Goal: Task Accomplishment & Management: Manage account settings

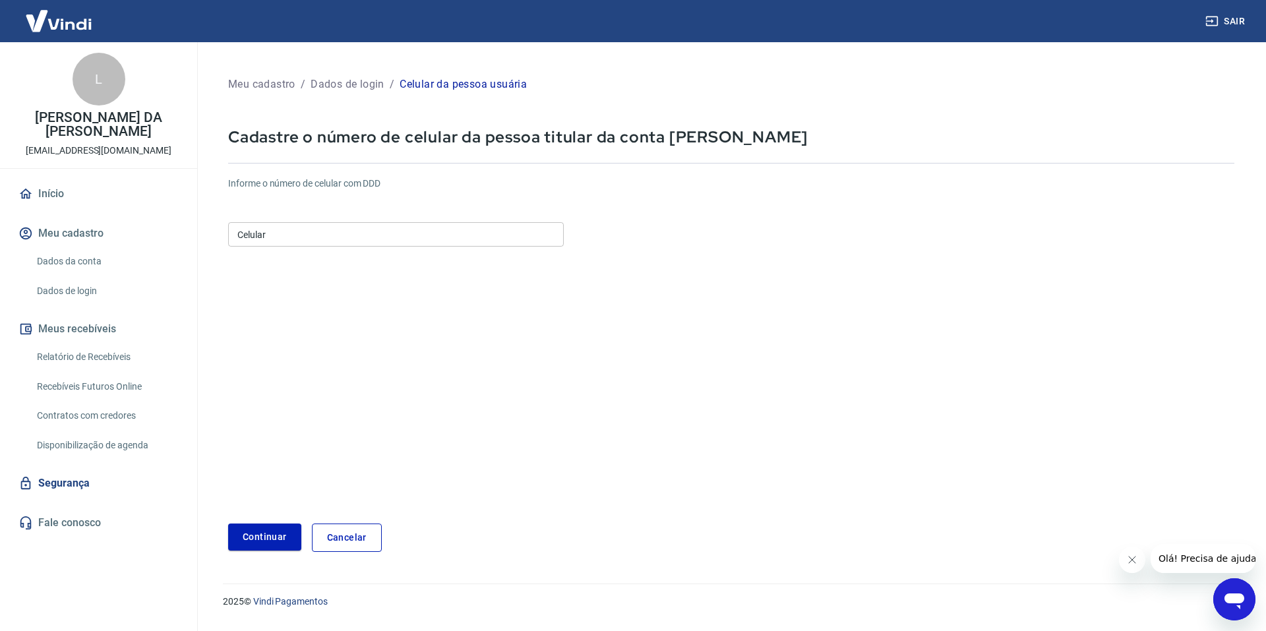
click at [394, 226] on input "Celular" at bounding box center [396, 234] width 336 height 24
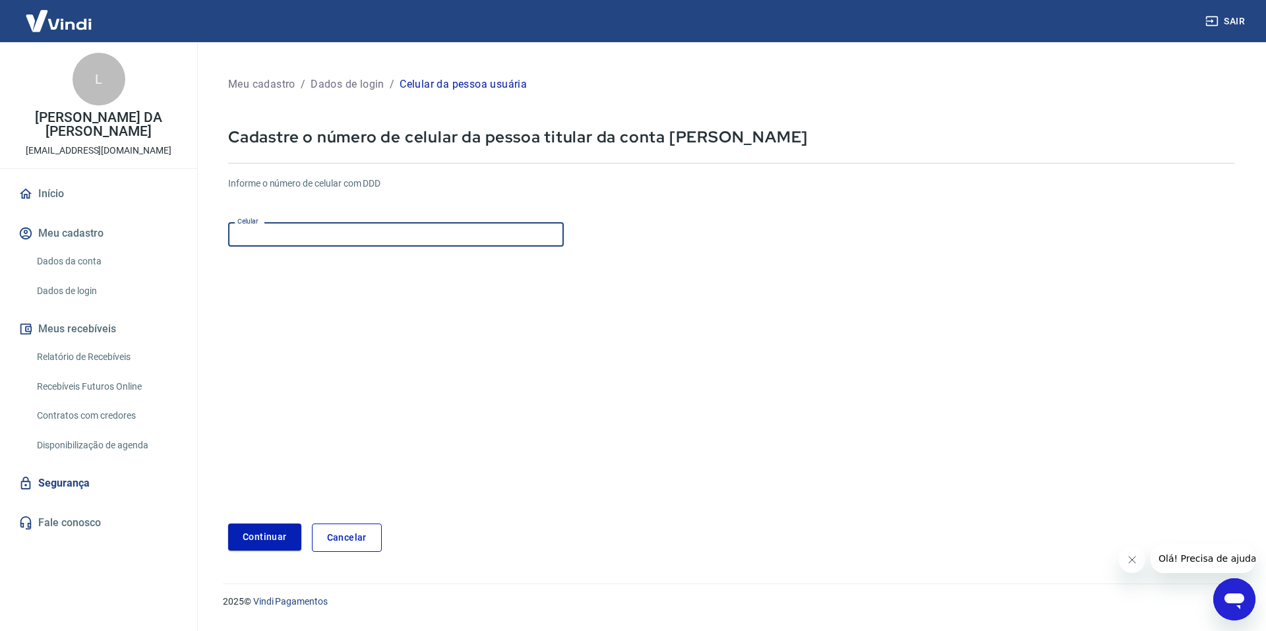
type input "(11) 99874-8148"
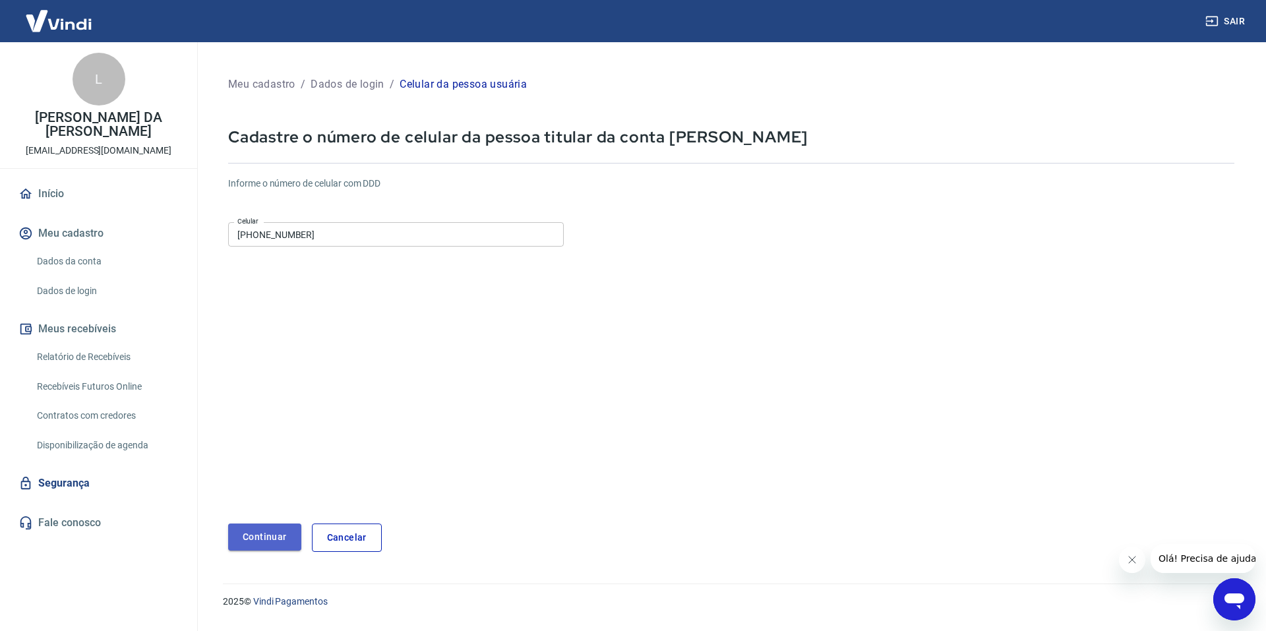
click at [262, 536] on button "Continuar" at bounding box center [264, 537] width 73 height 27
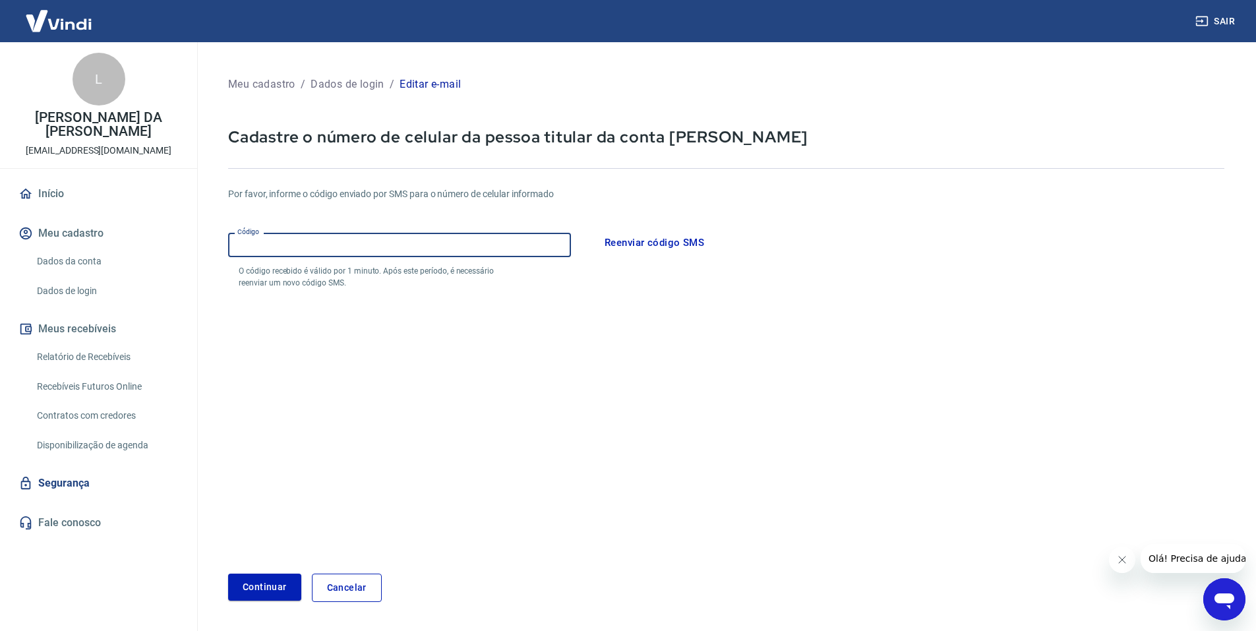
click at [338, 243] on input "Código" at bounding box center [399, 245] width 343 height 24
type input "330092"
click at [255, 585] on button "Continuar" at bounding box center [264, 587] width 73 height 27
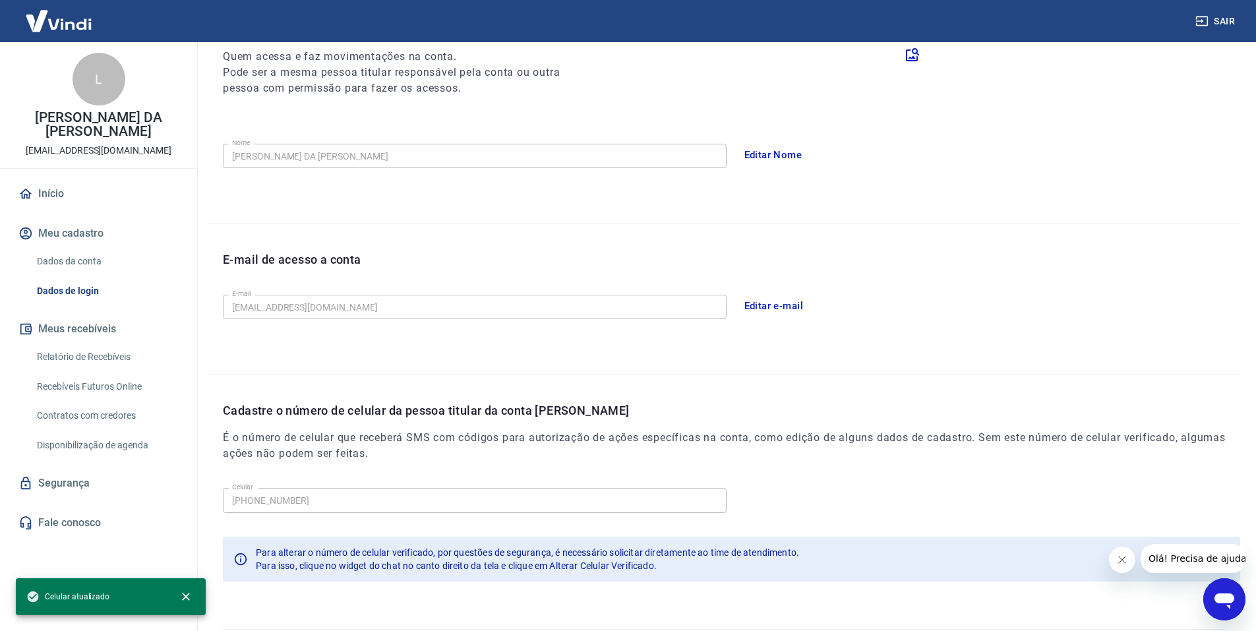
scroll to position [214, 0]
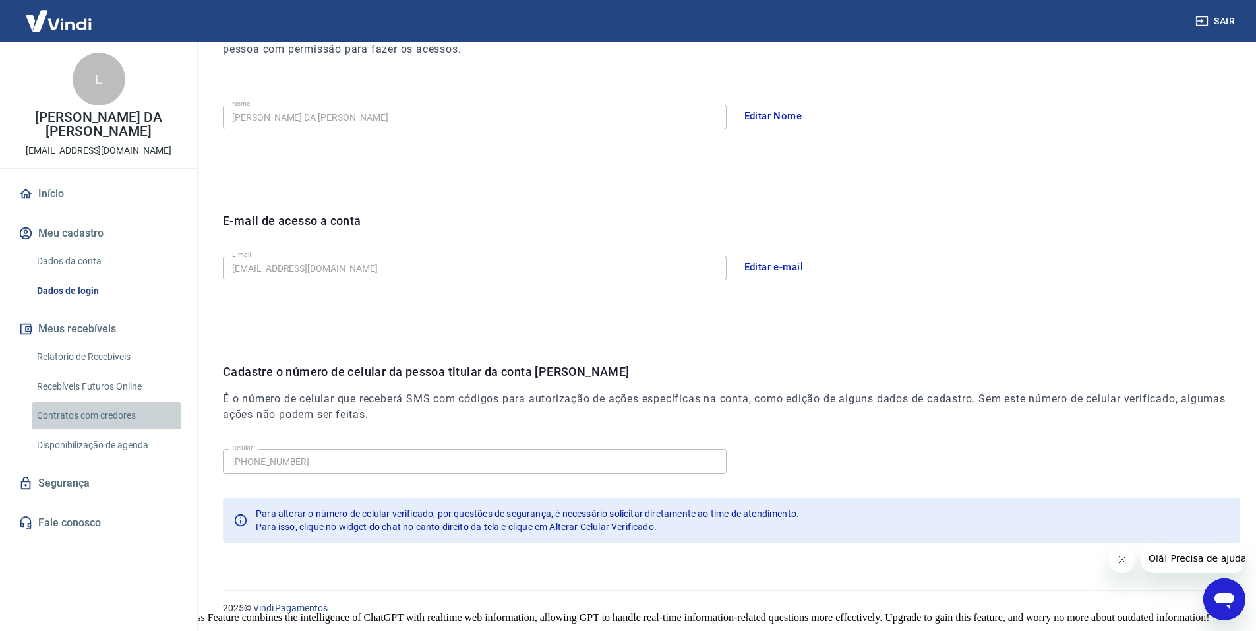
click at [98, 418] on link "Contratos com credores" at bounding box center [107, 415] width 150 height 27
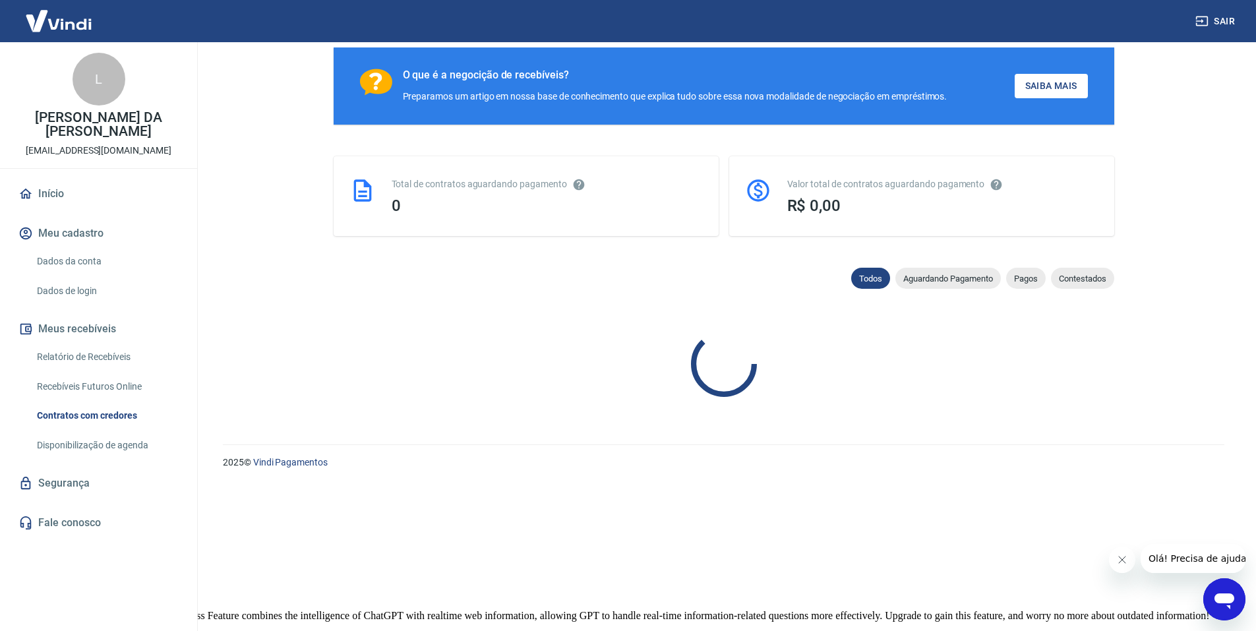
scroll to position [460, 0]
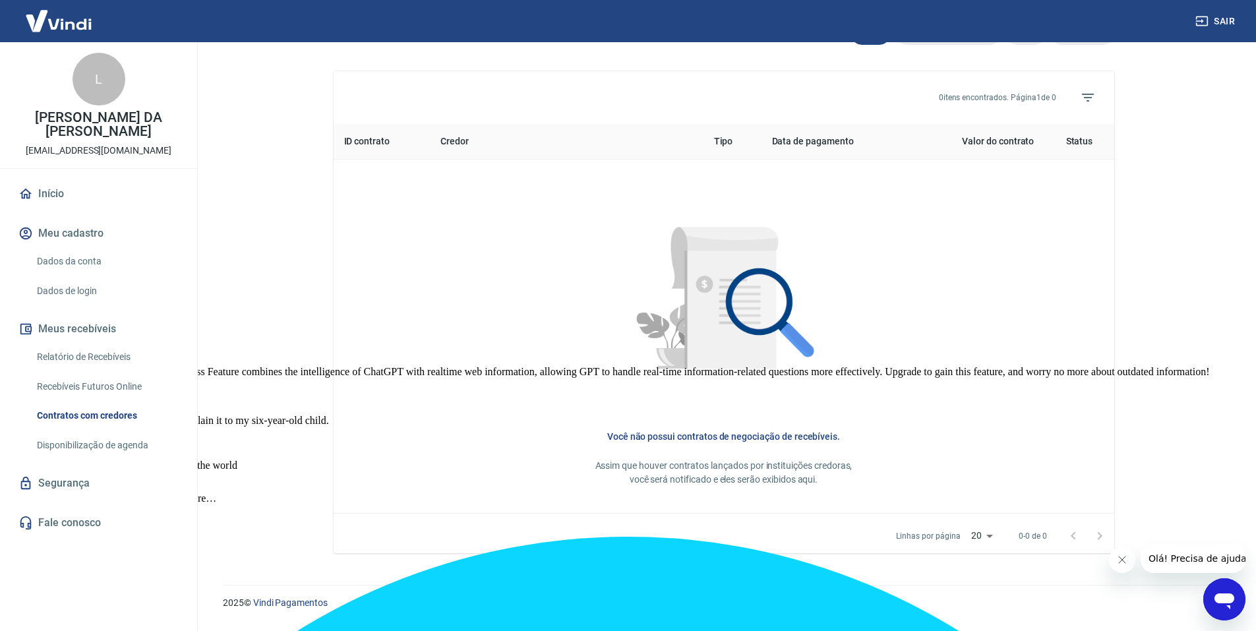
click at [96, 378] on link "Recebíveis Futuros Online" at bounding box center [107, 386] width 150 height 27
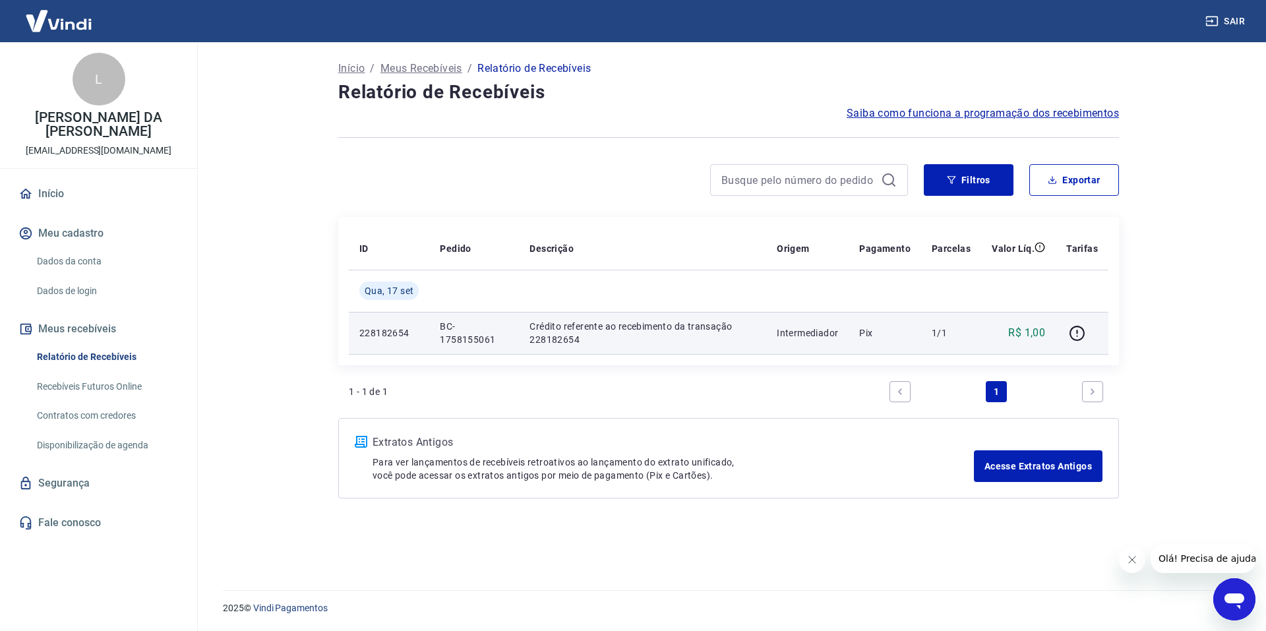
drag, startPoint x: 824, startPoint y: 328, endPoint x: 870, endPoint y: 337, distance: 47.6
click at [824, 329] on p "Intermediador" at bounding box center [807, 332] width 61 height 13
click at [872, 337] on p "Pix" at bounding box center [884, 332] width 51 height 13
click at [975, 334] on td "1/1" at bounding box center [951, 333] width 60 height 42
click at [1058, 330] on td at bounding box center [1082, 333] width 53 height 42
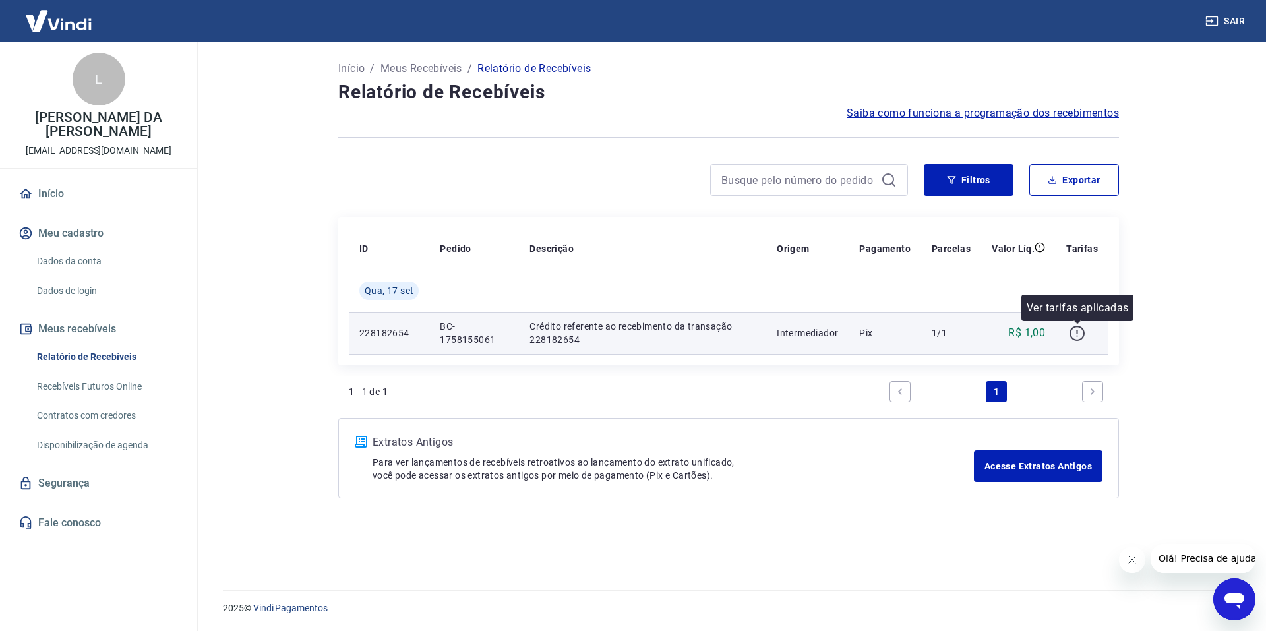
click at [1079, 331] on icon "button" at bounding box center [1077, 333] width 16 height 16
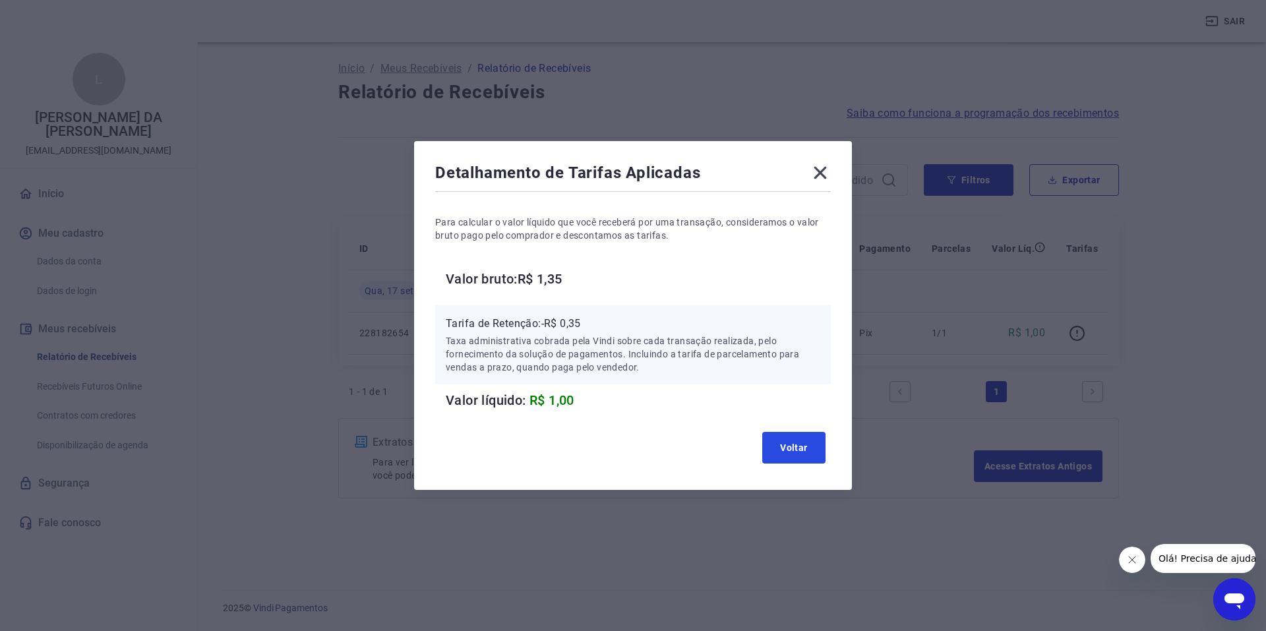
click at [795, 451] on button "Voltar" at bounding box center [793, 448] width 63 height 32
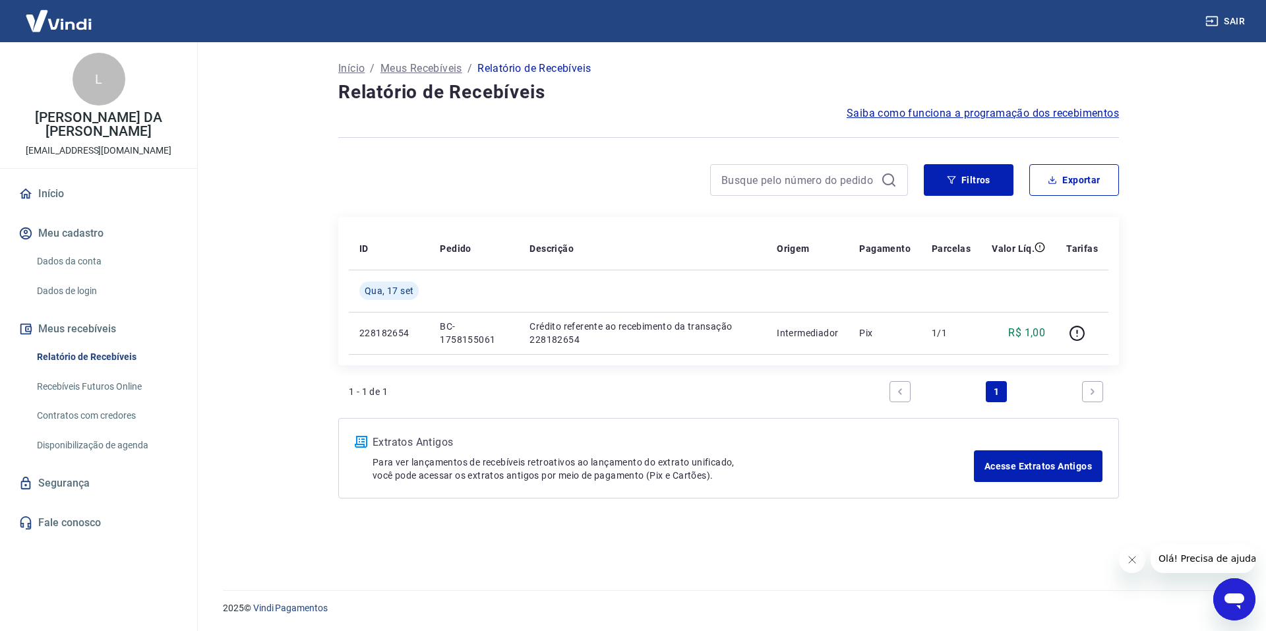
click at [65, 198] on link "Início" at bounding box center [99, 193] width 166 height 29
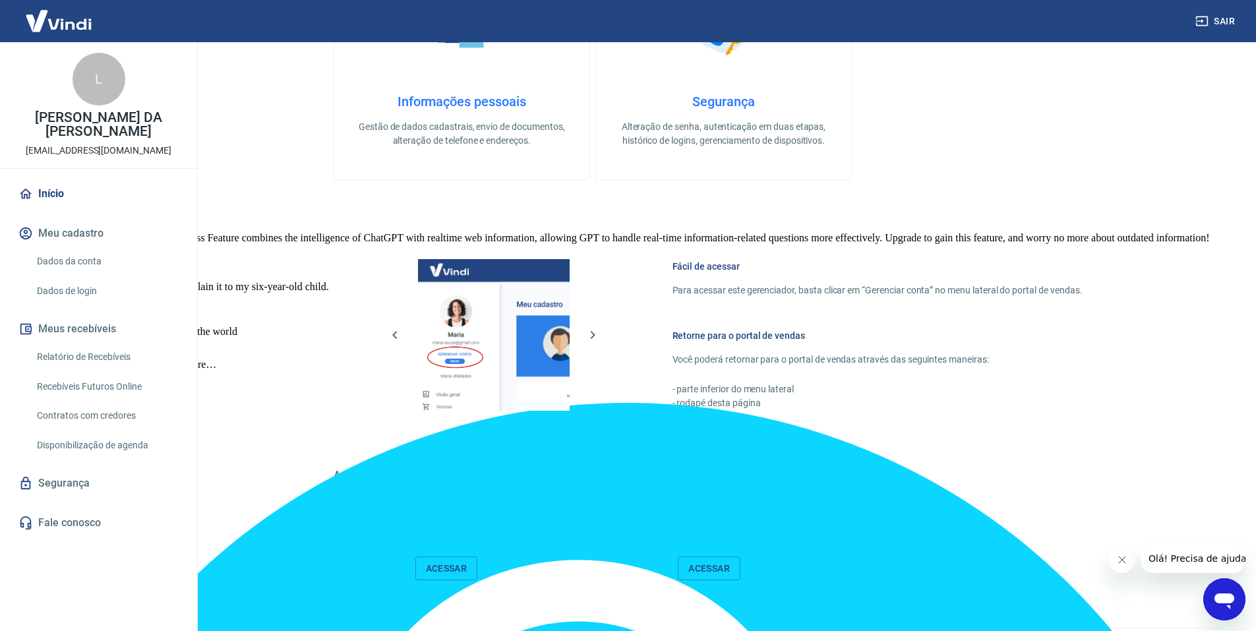
scroll to position [631, 0]
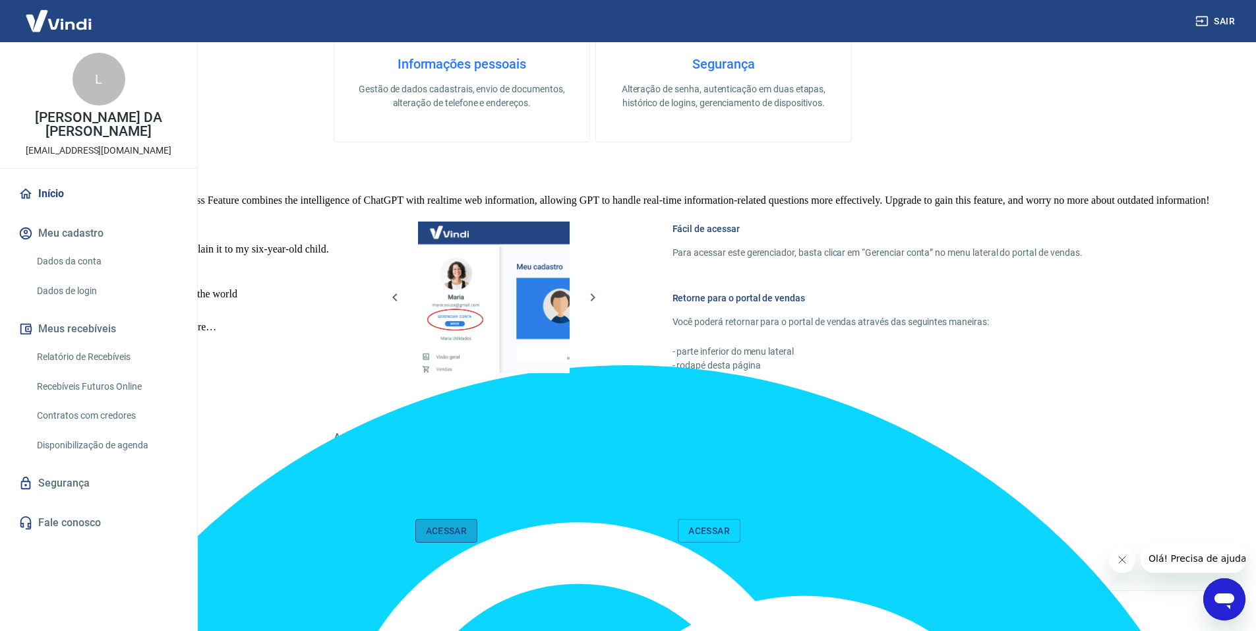
click at [446, 534] on link "Acessar" at bounding box center [446, 531] width 63 height 24
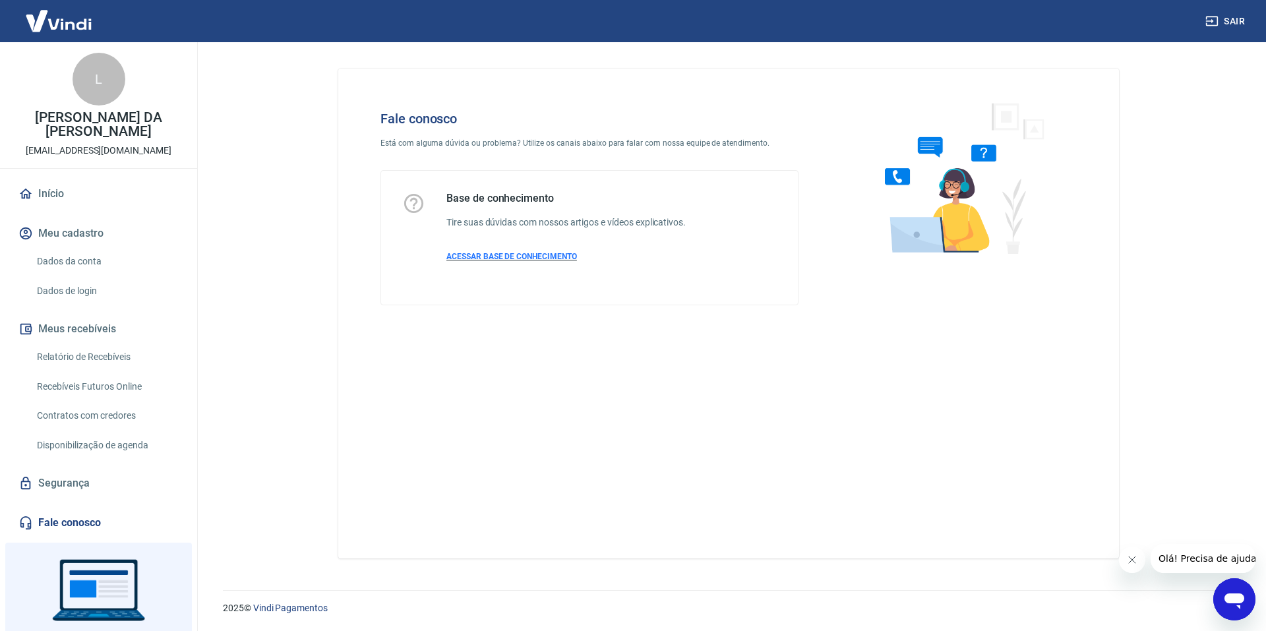
click at [536, 253] on span "ACESSAR BASE DE CONHECIMENTO" at bounding box center [511, 256] width 131 height 9
